Goal: Find contact information: Find contact information

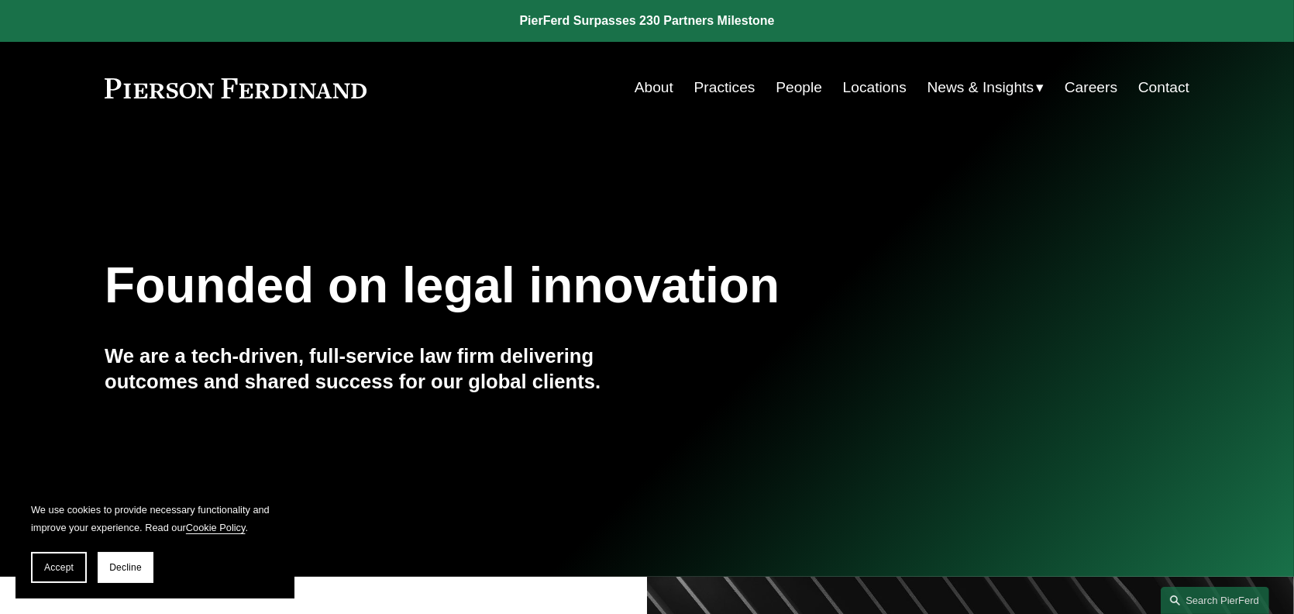
click at [1154, 91] on link "Contact" at bounding box center [1163, 87] width 51 height 29
click at [843, 85] on link "Locations" at bounding box center [875, 87] width 64 height 29
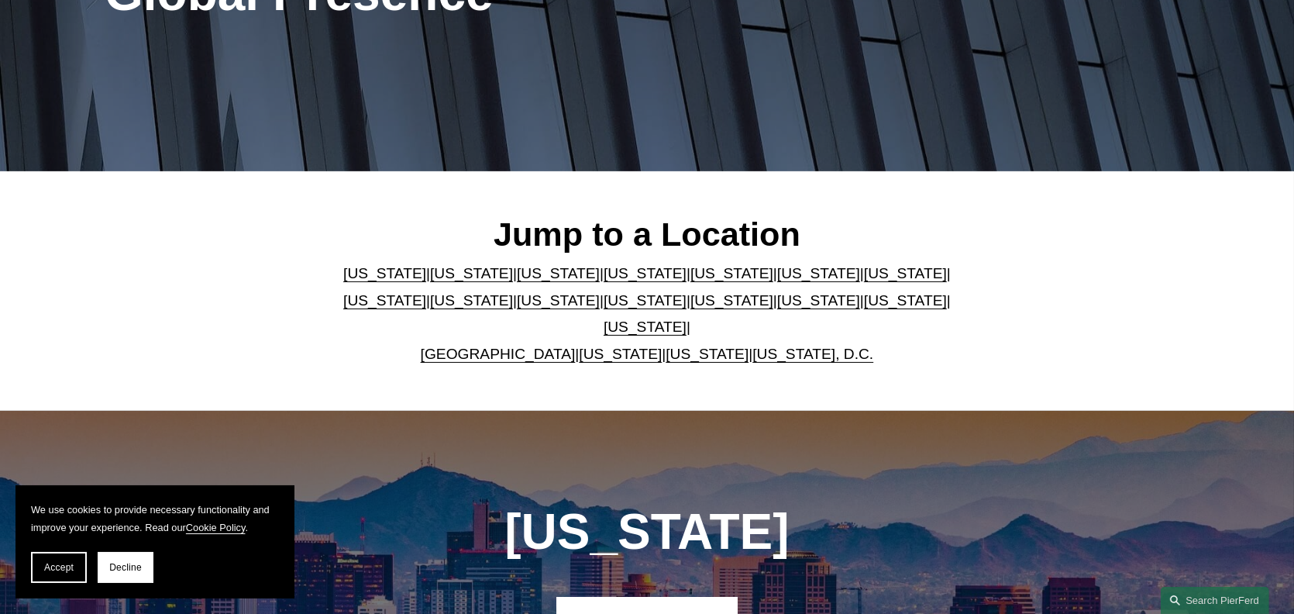
scroll to position [387, 0]
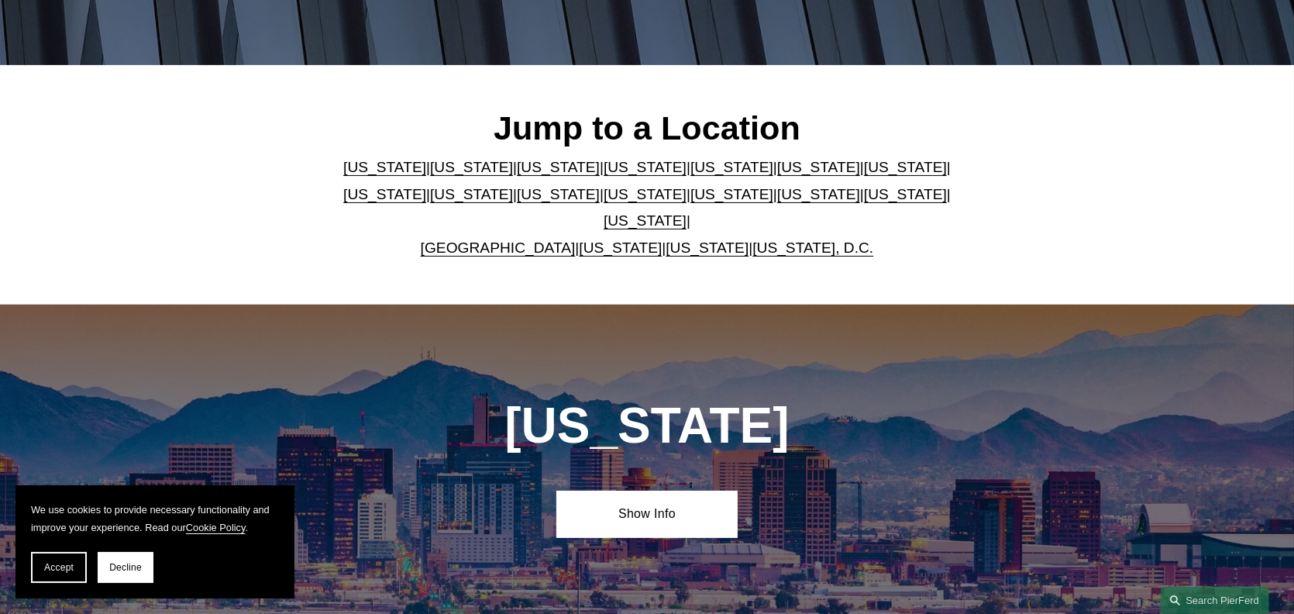
click at [686, 212] on link "[US_STATE]" at bounding box center [644, 220] width 83 height 16
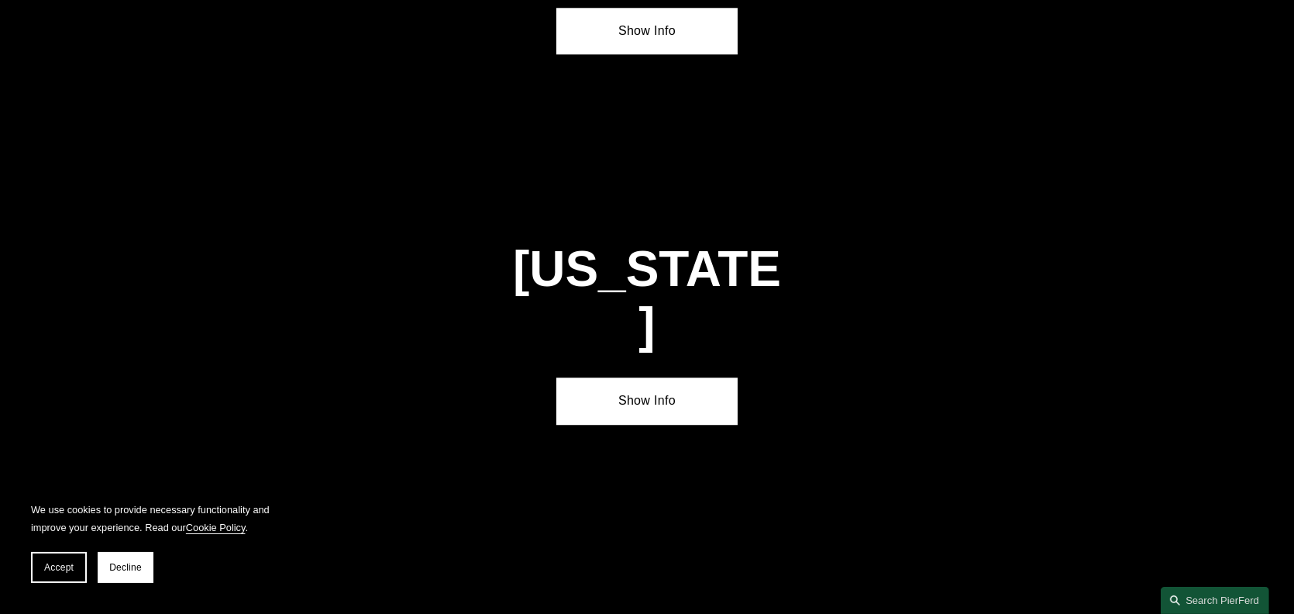
scroll to position [5249, 0]
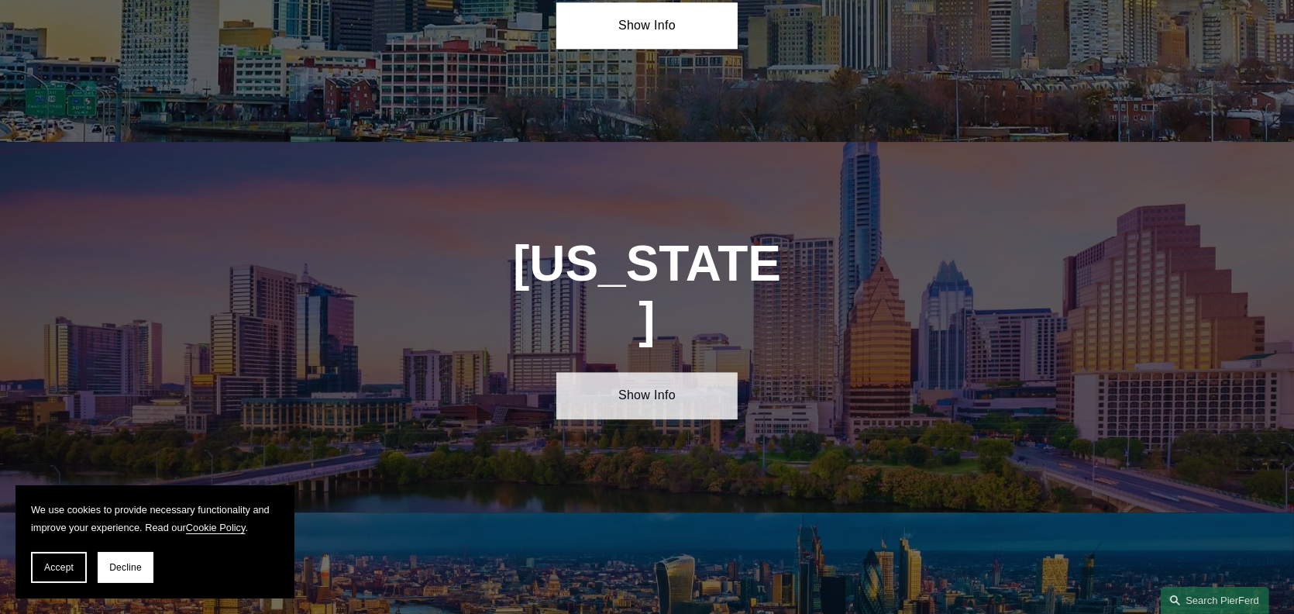
click at [626, 372] on link "Show Info" at bounding box center [646, 395] width 180 height 46
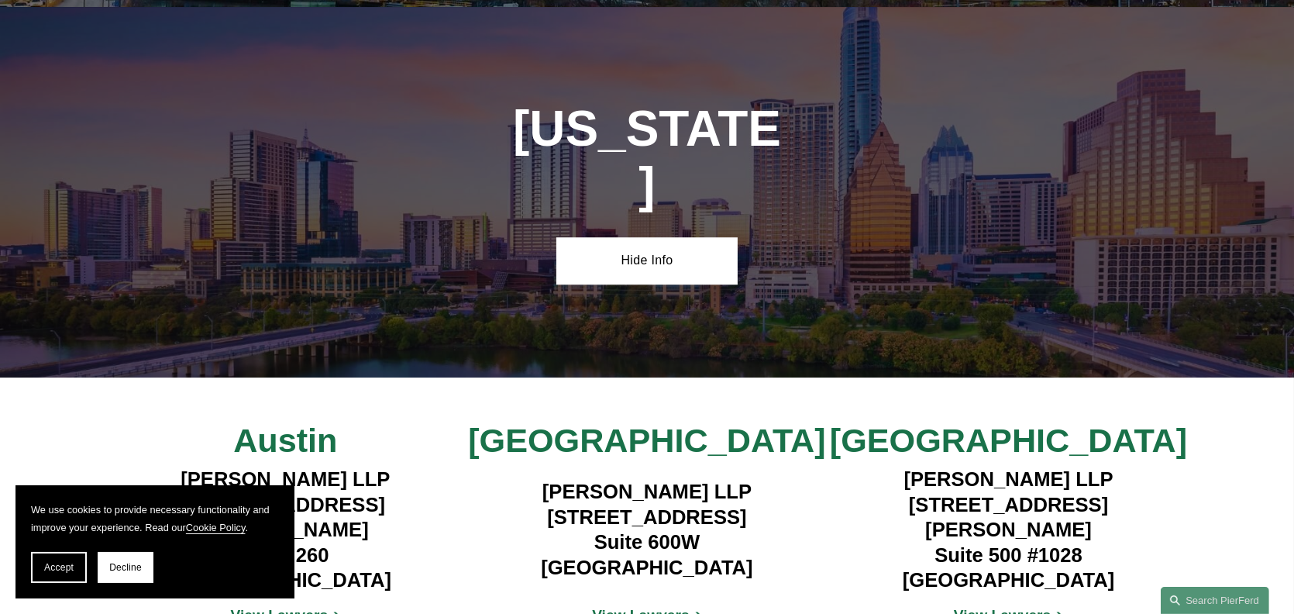
scroll to position [5404, 0]
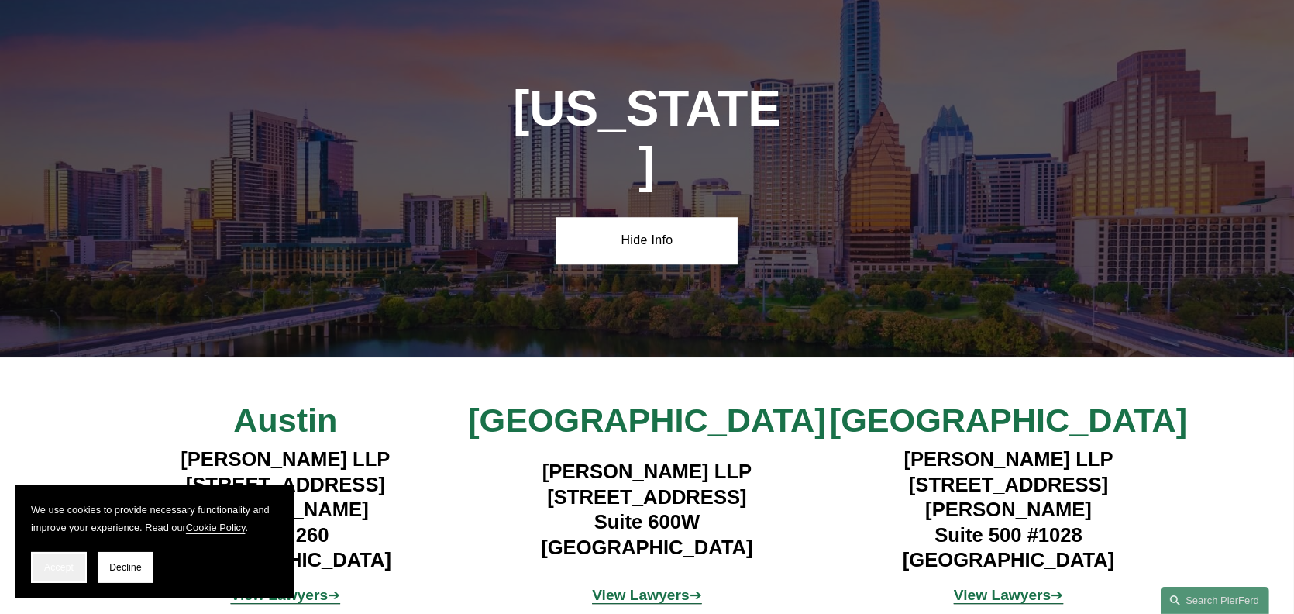
click at [44, 566] on span "Accept" at bounding box center [58, 567] width 29 height 11
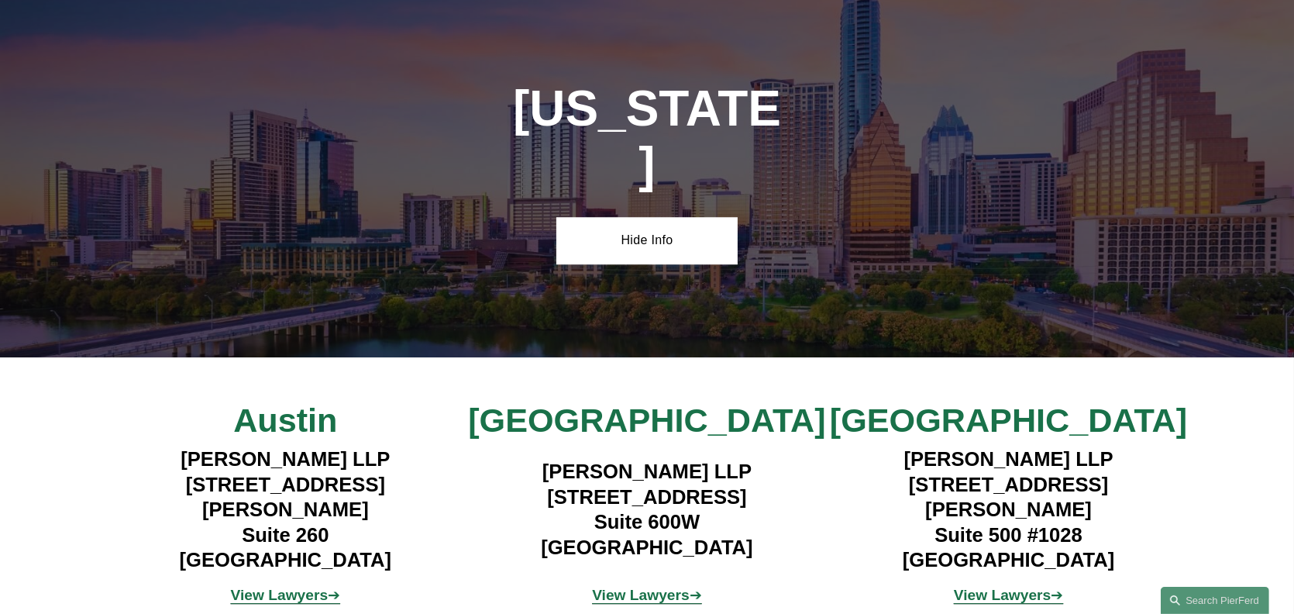
click at [648, 586] on strong "View Lawyers" at bounding box center [641, 594] width 98 height 16
click at [656, 586] on strong "View Lawyers" at bounding box center [641, 594] width 98 height 16
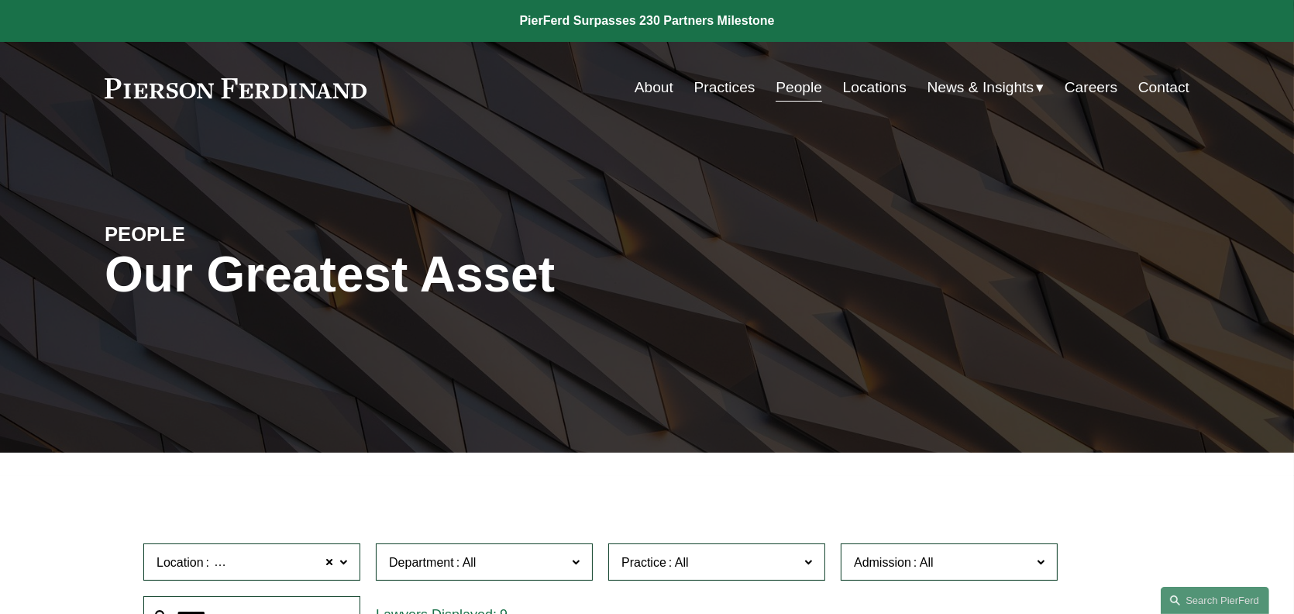
click at [1152, 88] on link "Contact" at bounding box center [1163, 87] width 51 height 29
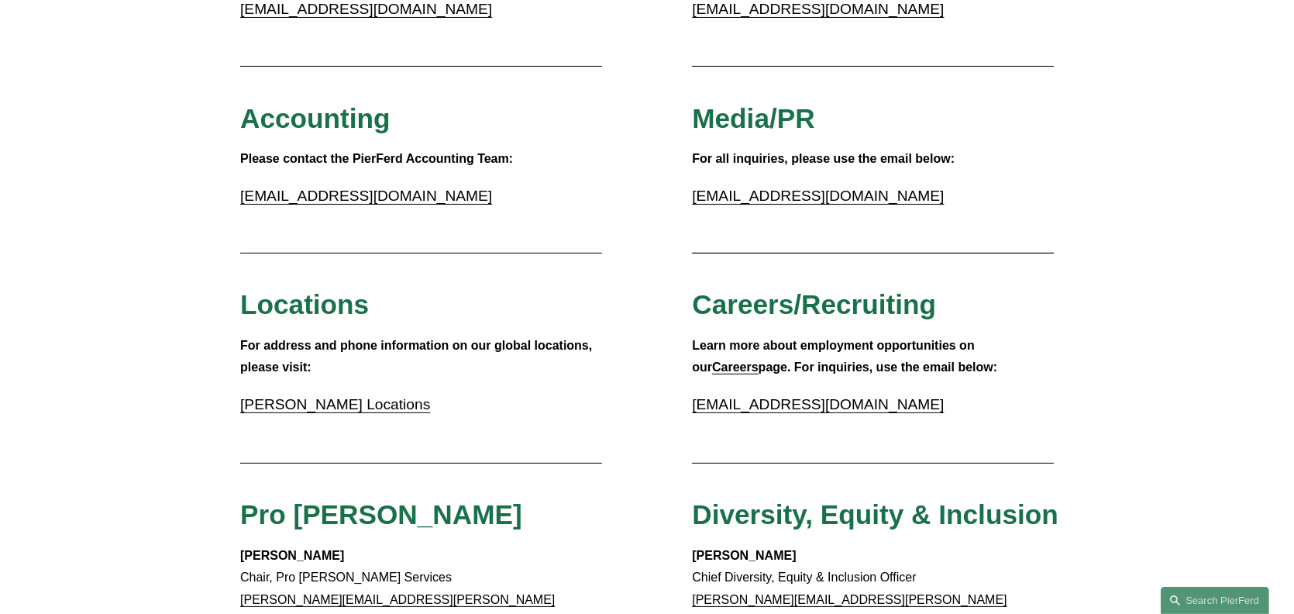
scroll to position [310, 0]
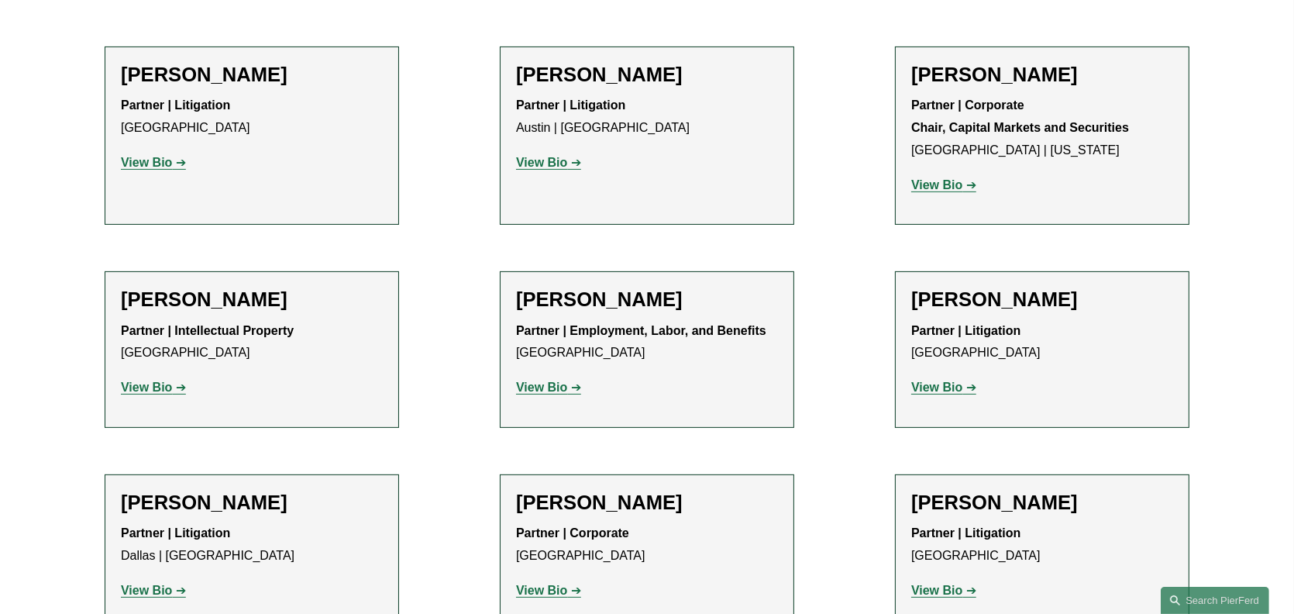
scroll to position [775, 0]
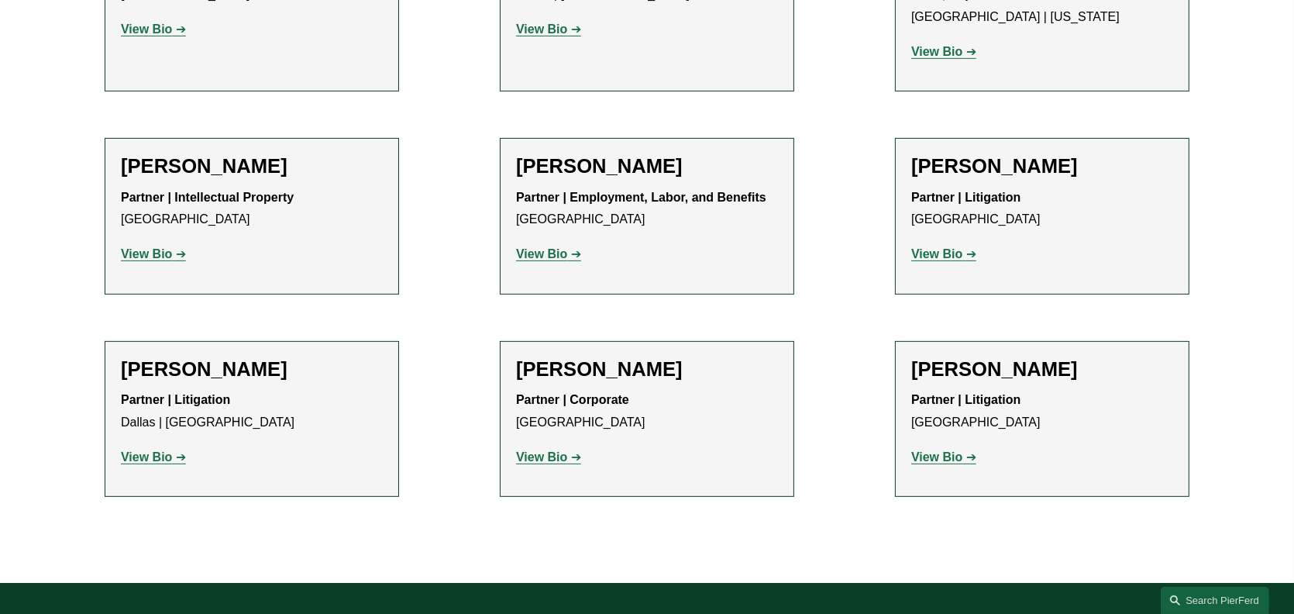
click at [160, 466] on p "View Bio" at bounding box center [252, 457] width 262 height 22
click at [163, 461] on strong "View Bio" at bounding box center [146, 456] width 51 height 13
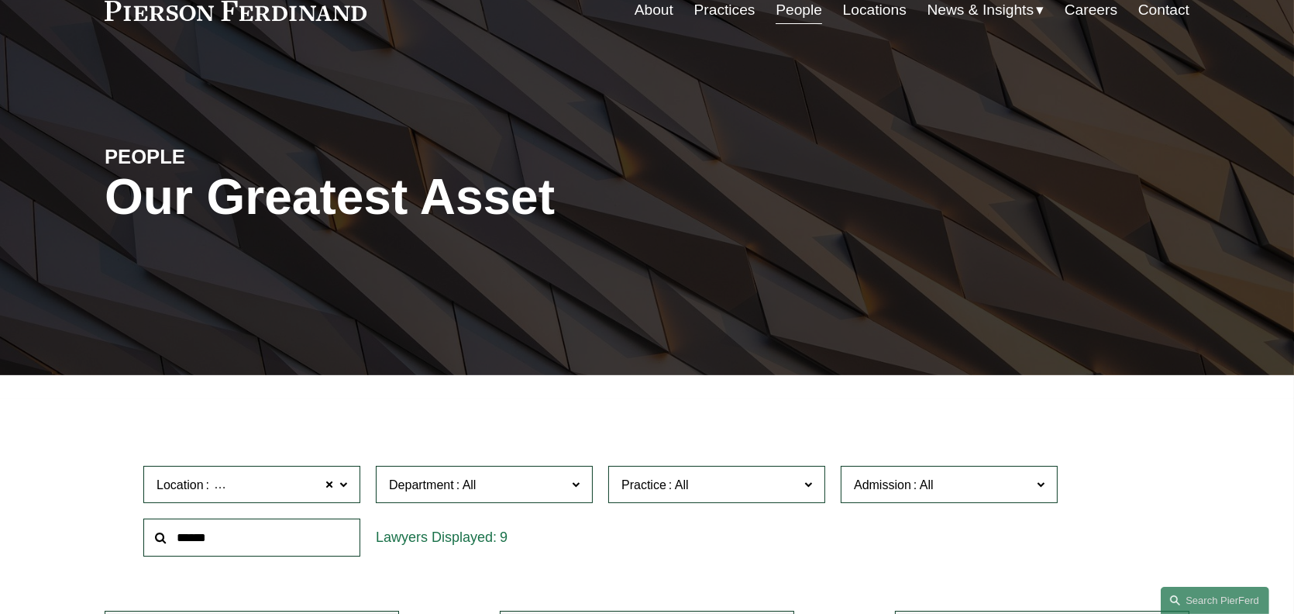
scroll to position [0, 0]
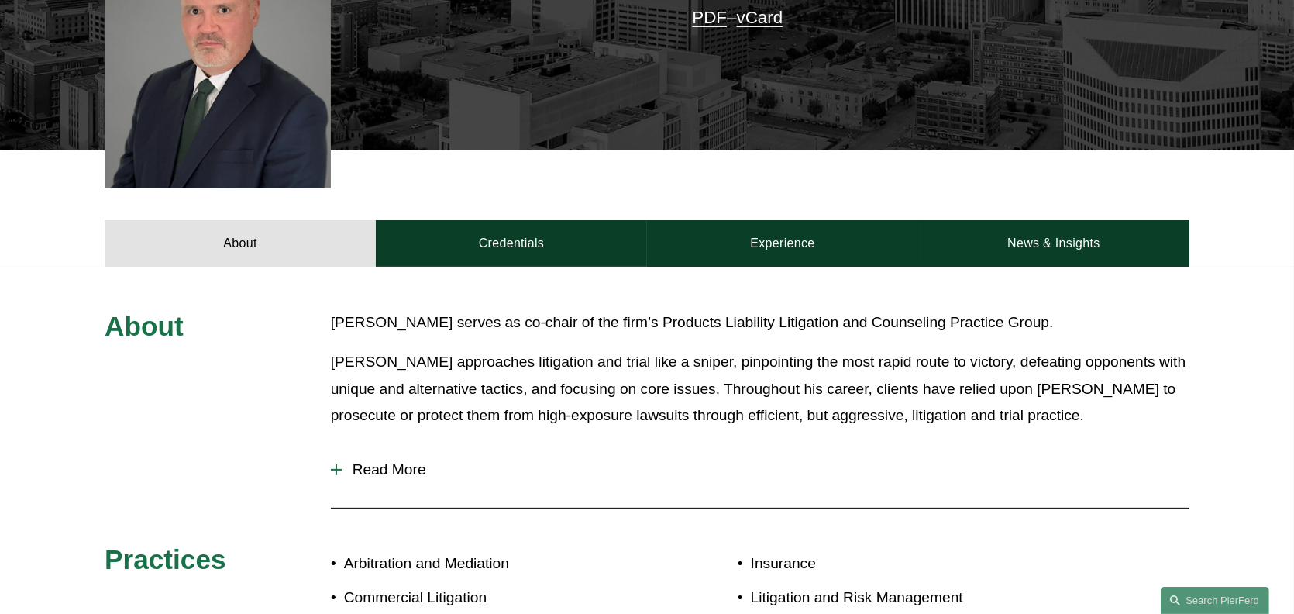
scroll to position [387, 0]
